Goal: Answer question/provide support

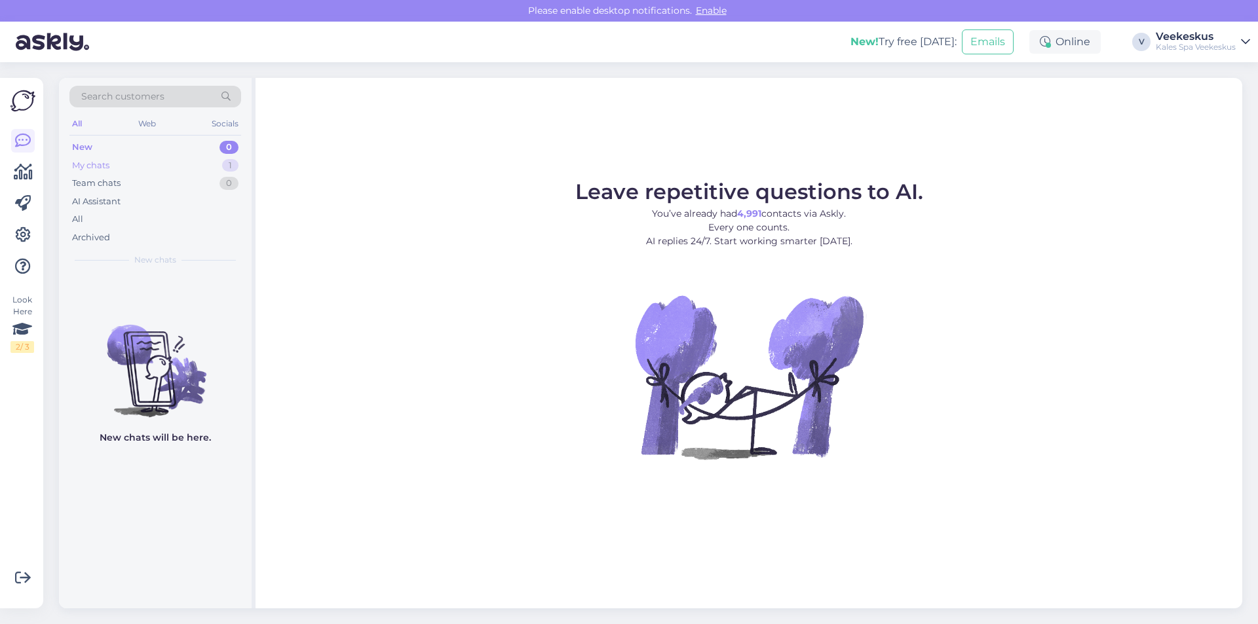
click at [209, 163] on div "My chats 1" at bounding box center [155, 166] width 172 height 18
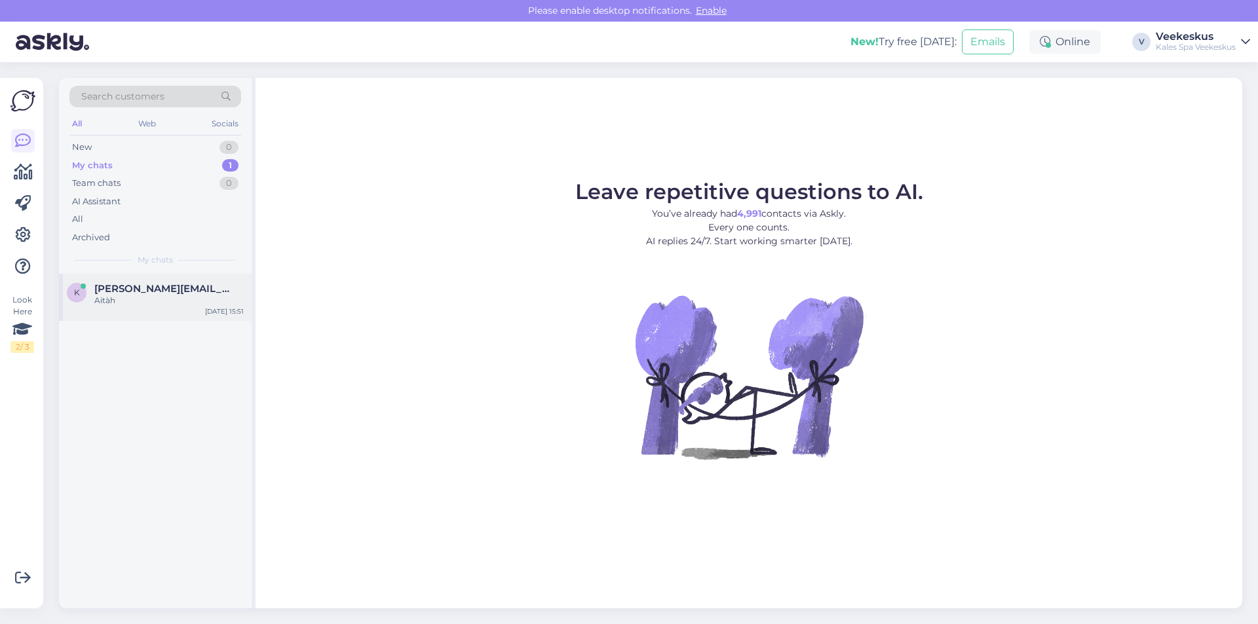
click at [197, 308] on div "k [PERSON_NAME][EMAIL_ADDRESS][PERSON_NAME][DOMAIN_NAME] Aitàh [DATE] 15:51" at bounding box center [155, 297] width 193 height 47
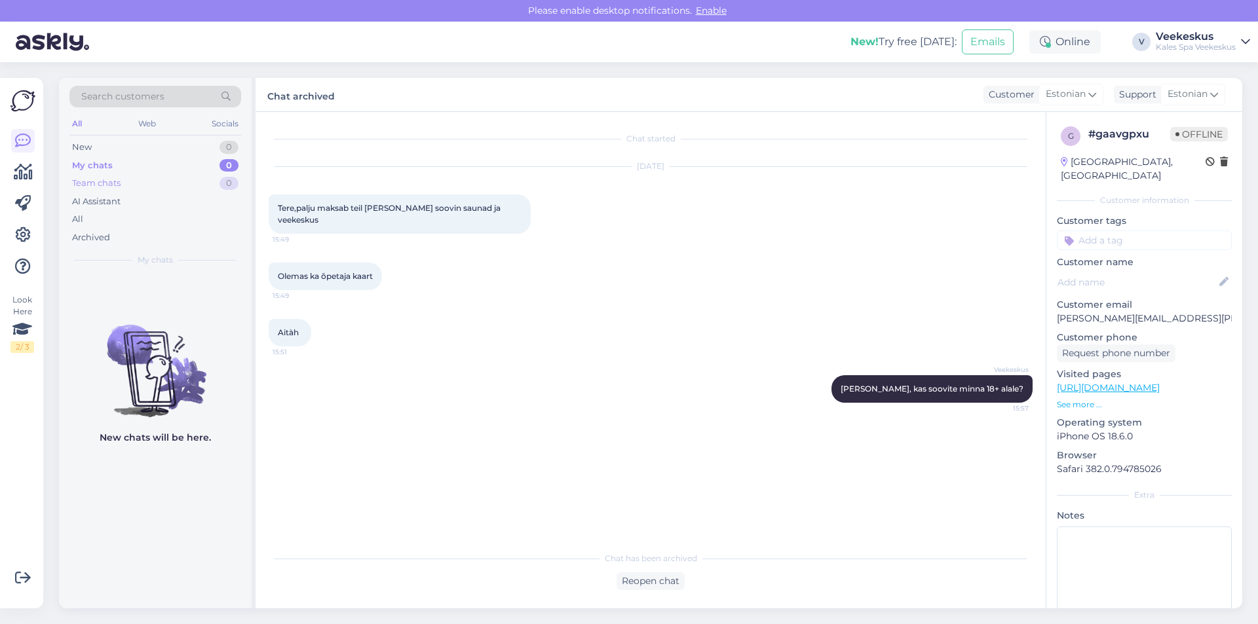
click at [143, 184] on div "Team chats 0" at bounding box center [155, 183] width 172 height 18
click at [170, 204] on div "AI Assistant" at bounding box center [155, 202] width 172 height 18
click at [170, 222] on div "All" at bounding box center [155, 219] width 172 height 18
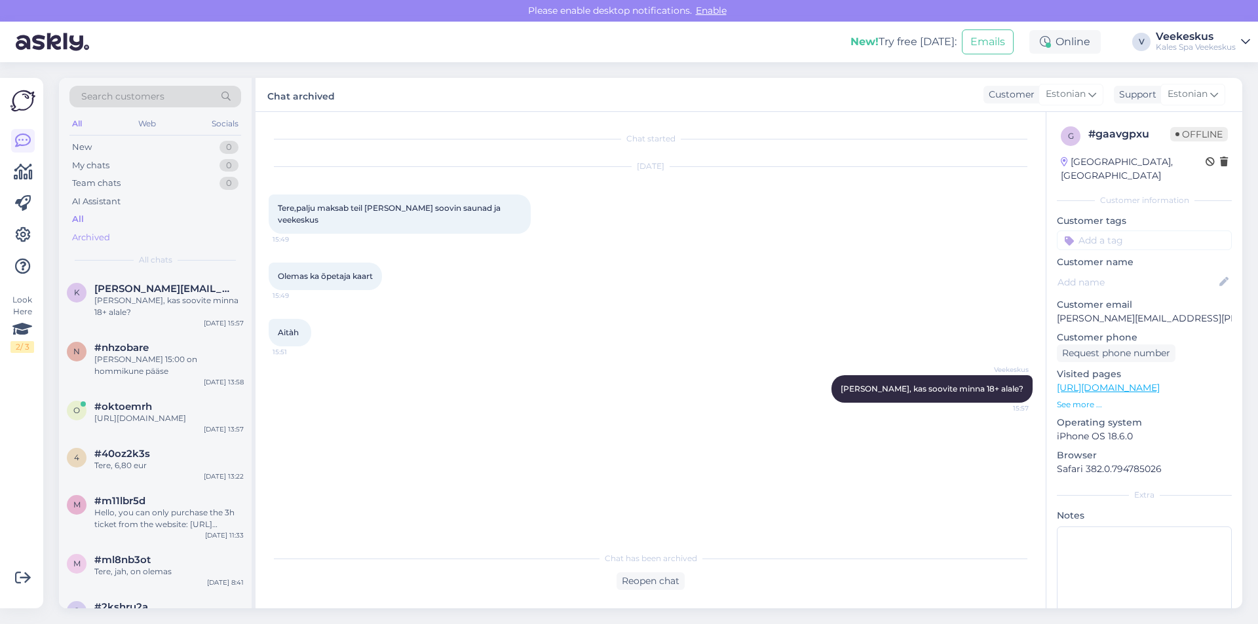
click at [170, 236] on div "Archived" at bounding box center [155, 238] width 172 height 18
click at [161, 342] on div "#nhzobare" at bounding box center [168, 348] width 149 height 12
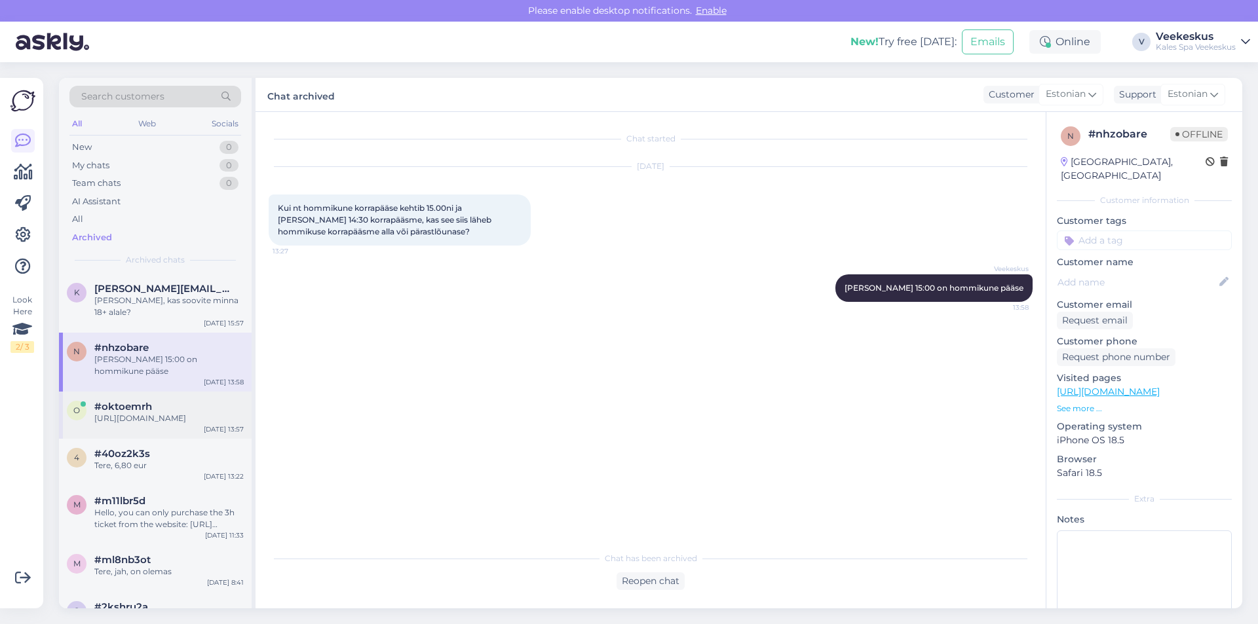
click at [188, 413] on div "[URL][DOMAIN_NAME]" at bounding box center [168, 419] width 149 height 12
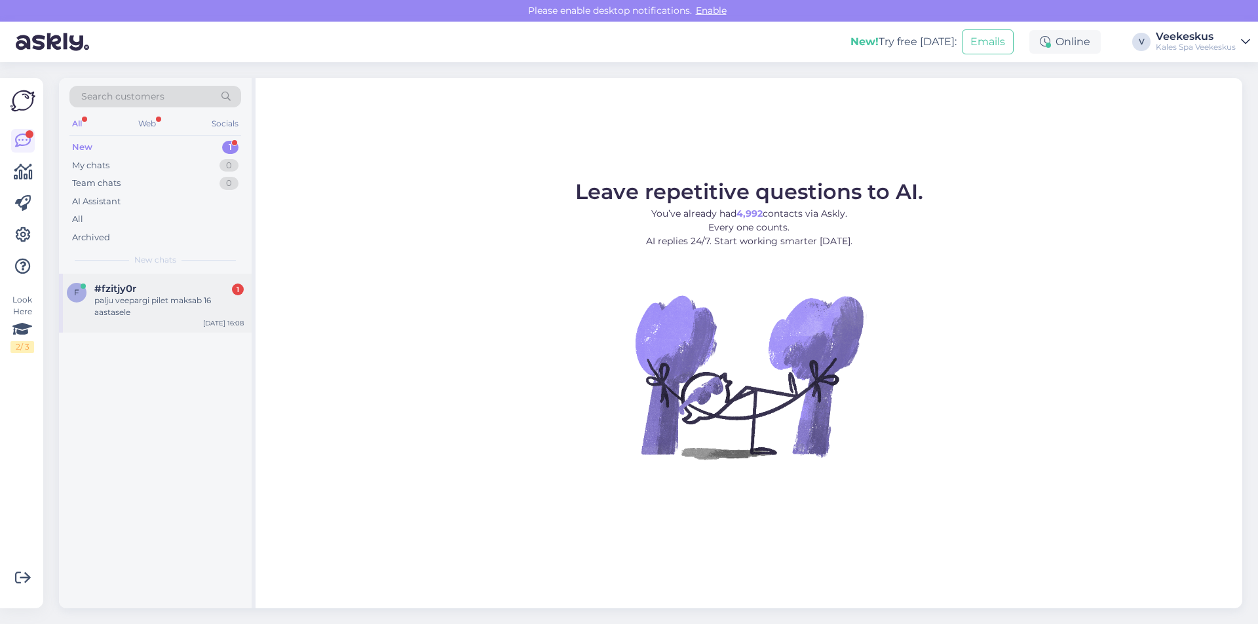
click at [217, 305] on div "palju veepargi pilet maksab 16 aastasele" at bounding box center [168, 307] width 149 height 24
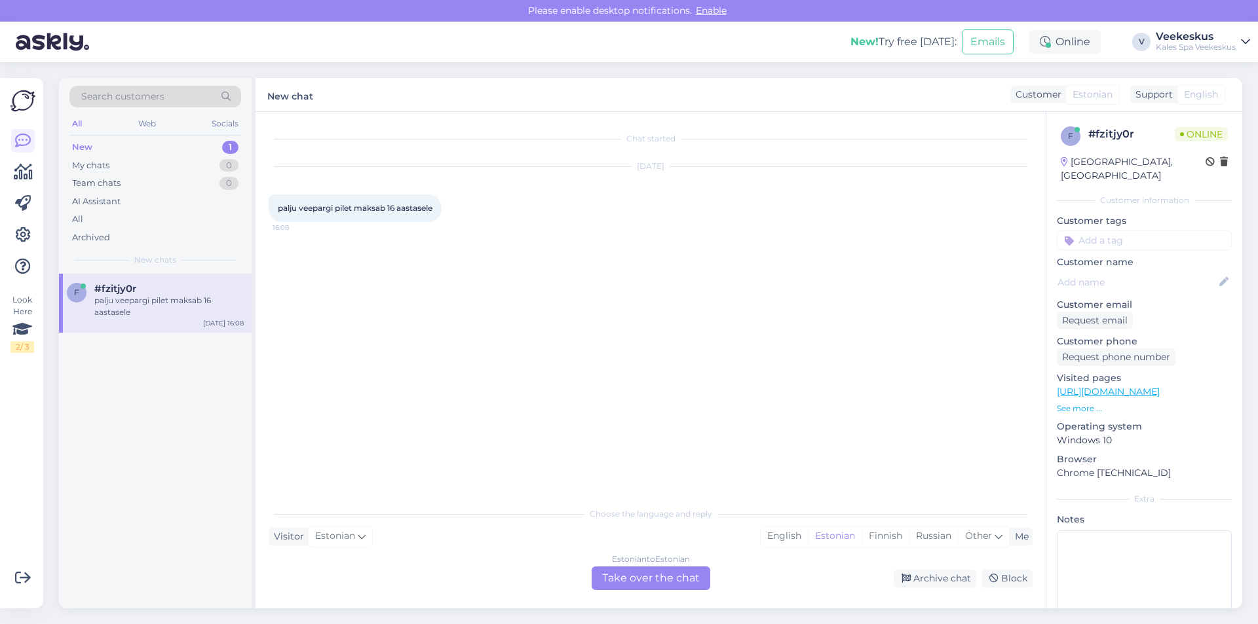
click at [636, 575] on div "Estonian to Estonian Take over the chat" at bounding box center [651, 579] width 119 height 24
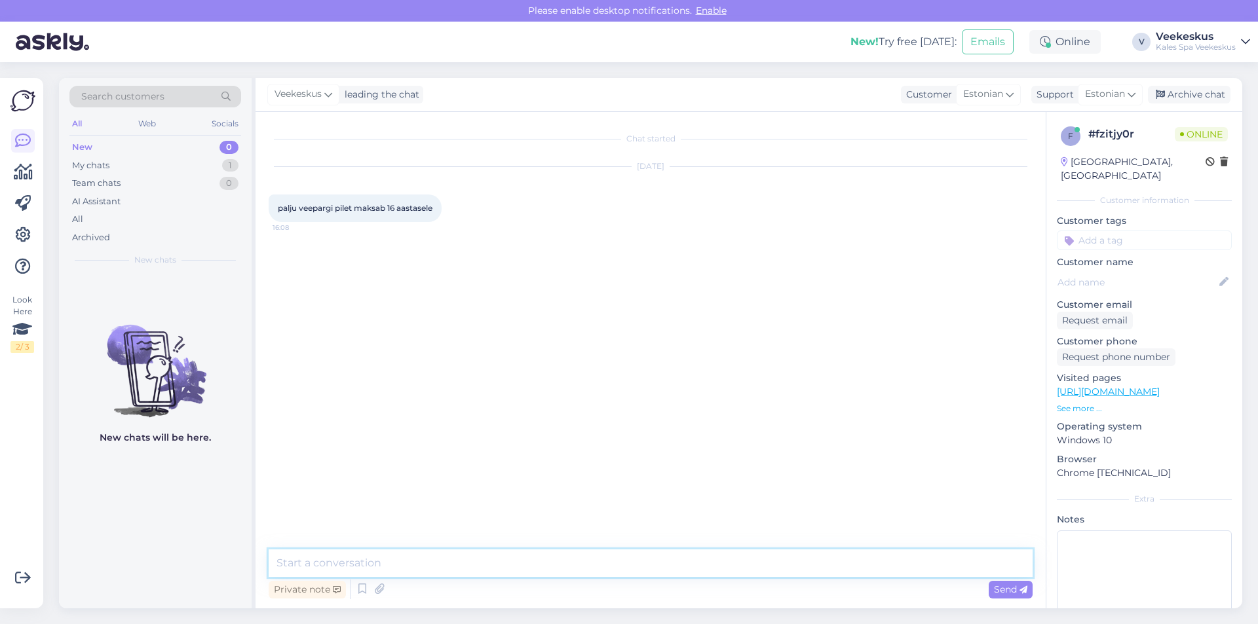
click at [486, 563] on textarea at bounding box center [651, 564] width 764 height 28
click at [434, 561] on textarea "1,5h 14 eurot," at bounding box center [651, 564] width 764 height 28
click at [297, 559] on textarea "1,5h 14 eurot," at bounding box center [651, 564] width 764 height 28
click at [368, 569] on textarea "1,5h 14 eurot," at bounding box center [651, 564] width 764 height 28
click at [481, 564] on textarea "1,5h 14 eurot, terve päeva pilet 2" at bounding box center [651, 564] width 764 height 28
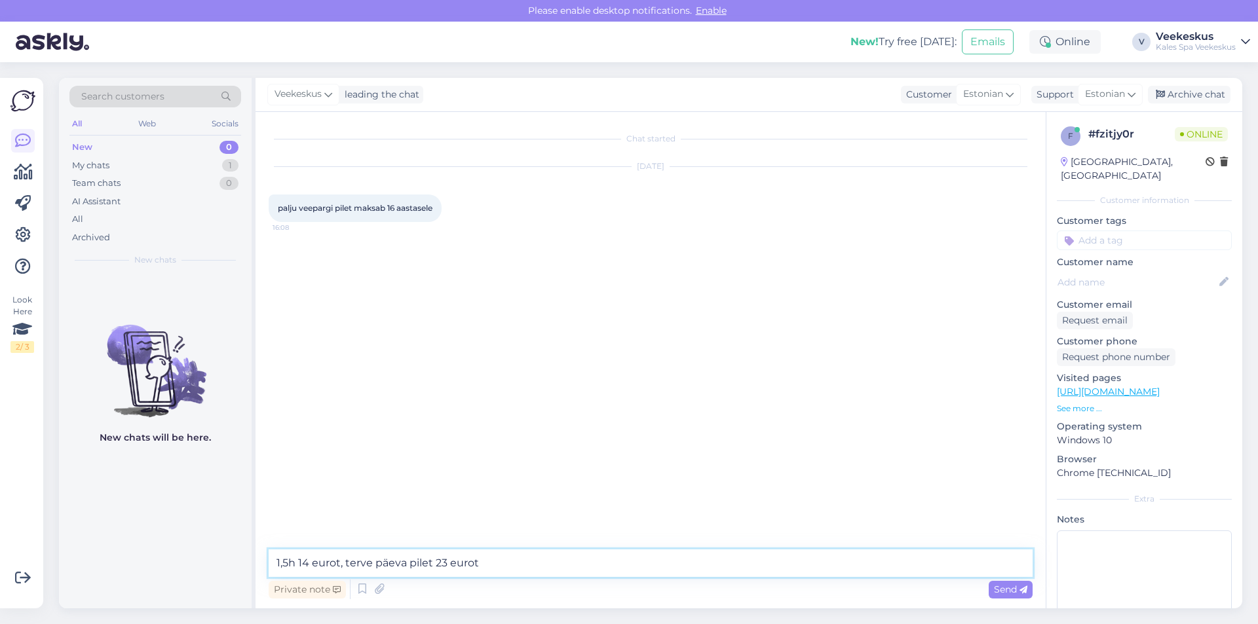
type textarea "1,5h 14 eurot, terve päeva pilet 23 eurot"
